Goal: Information Seeking & Learning: Learn about a topic

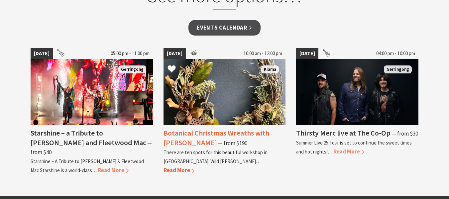
scroll to position [532, 0]
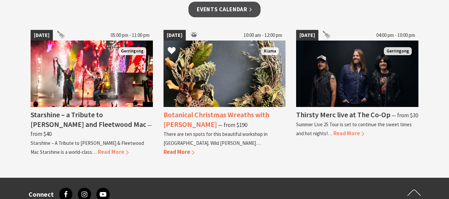
click at [194, 148] on span "Read More" at bounding box center [179, 151] width 31 height 7
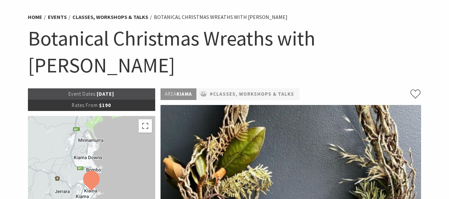
scroll to position [33, 0]
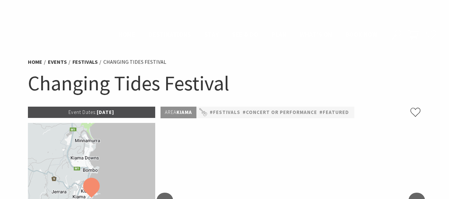
scroll to position [532, 0]
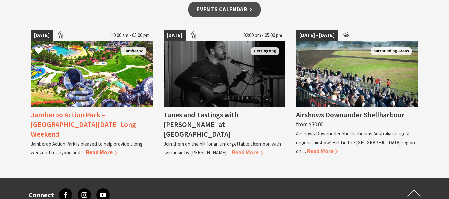
click at [101, 79] on img at bounding box center [92, 74] width 122 height 66
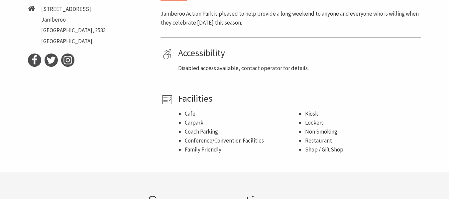
scroll to position [366, 0]
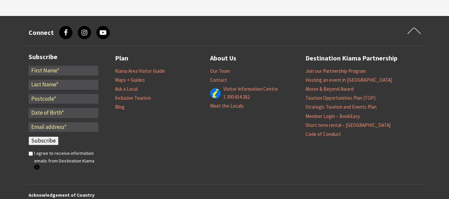
scroll to position [698, 0]
